Goal: Information Seeking & Learning: Learn about a topic

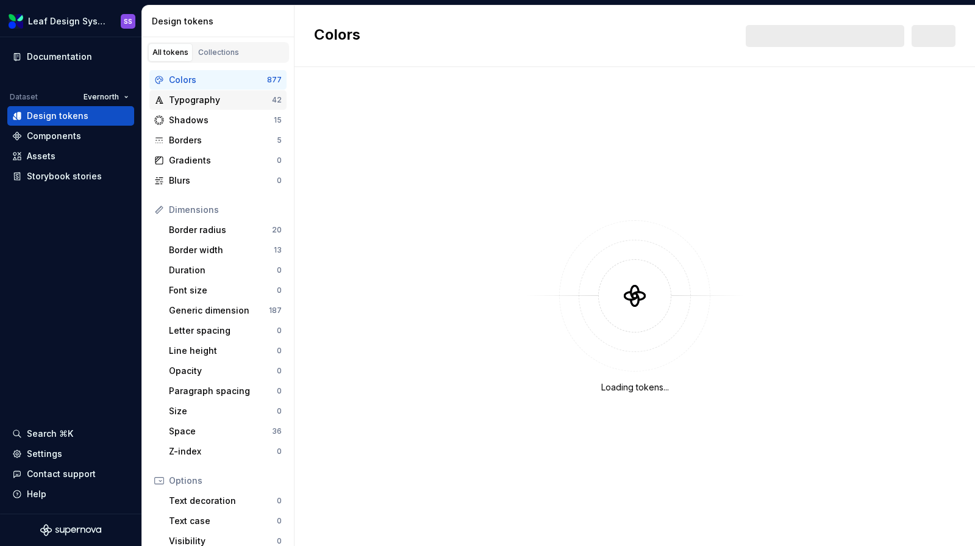
click at [213, 100] on div "Typography" at bounding box center [220, 100] width 103 height 12
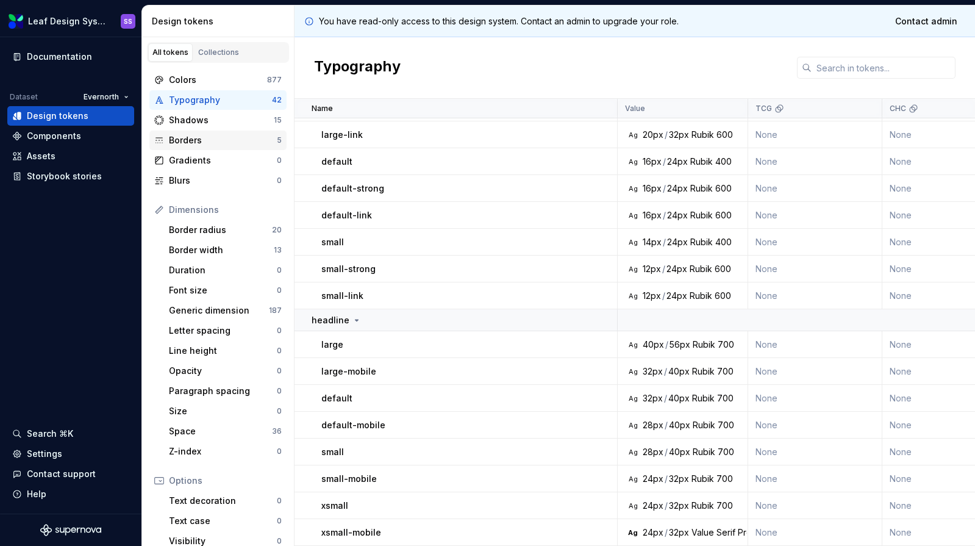
scroll to position [831, 0]
click at [203, 289] on div "Font size" at bounding box center [223, 290] width 108 height 12
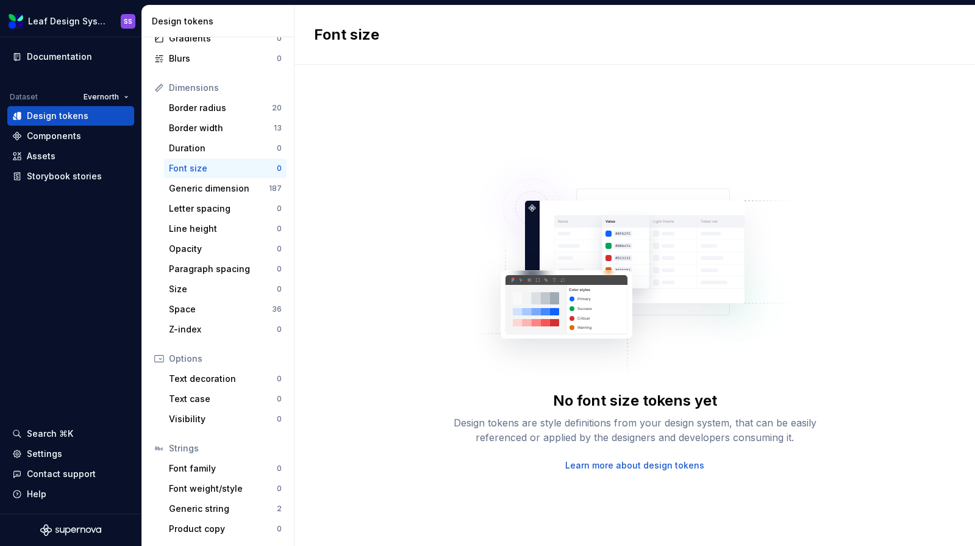
scroll to position [122, 0]
click at [217, 489] on div "Font weight/style" at bounding box center [223, 488] width 108 height 12
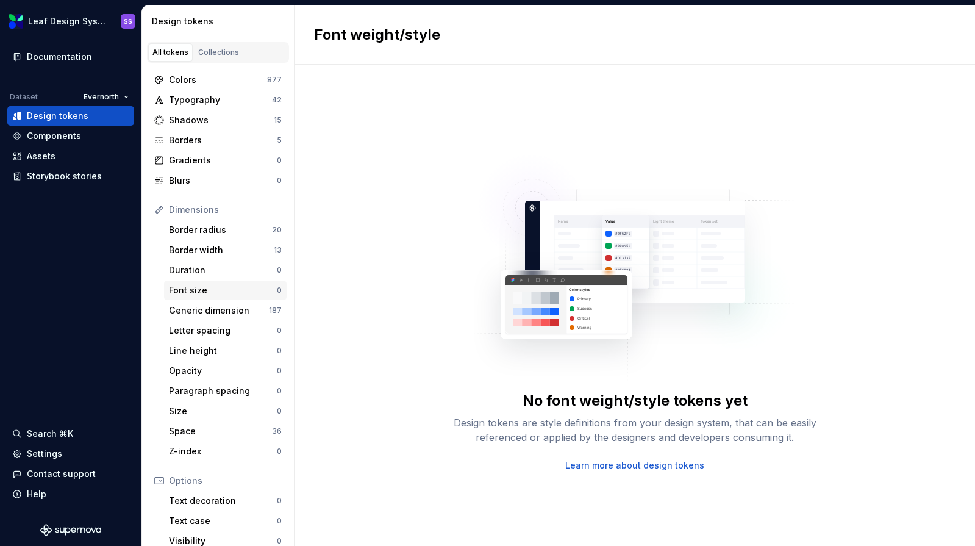
click at [204, 293] on div "Font size" at bounding box center [223, 290] width 108 height 12
click at [197, 93] on div "Typography 42" at bounding box center [217, 100] width 137 height 20
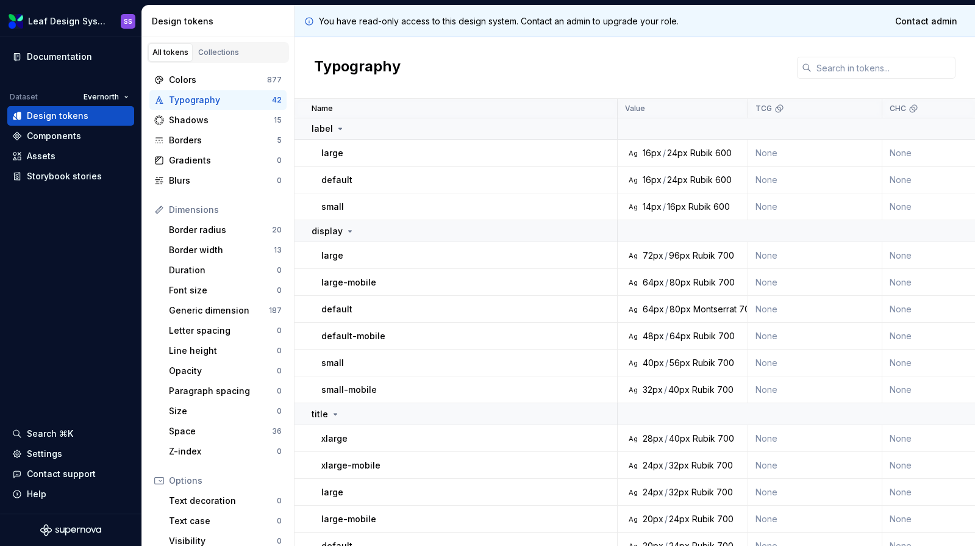
scroll to position [1, 0]
click at [718, 207] on div "600" at bounding box center [722, 207] width 16 height 12
click at [700, 195] on td "Ag 14px / 16px Rubik 600" at bounding box center [683, 206] width 131 height 27
